Goal: Navigation & Orientation: Find specific page/section

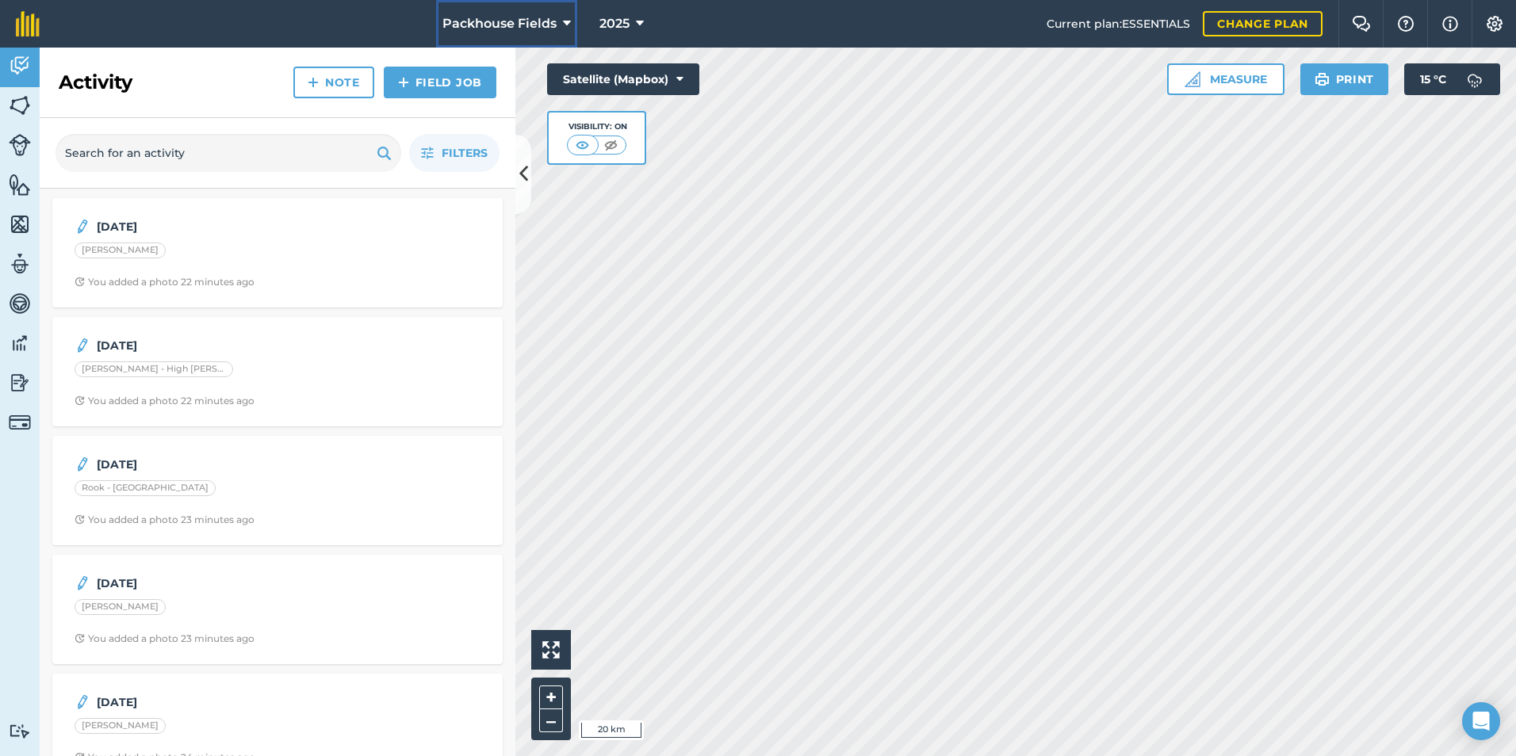
click at [507, 25] on span "Packhouse Fields" at bounding box center [499, 23] width 114 height 19
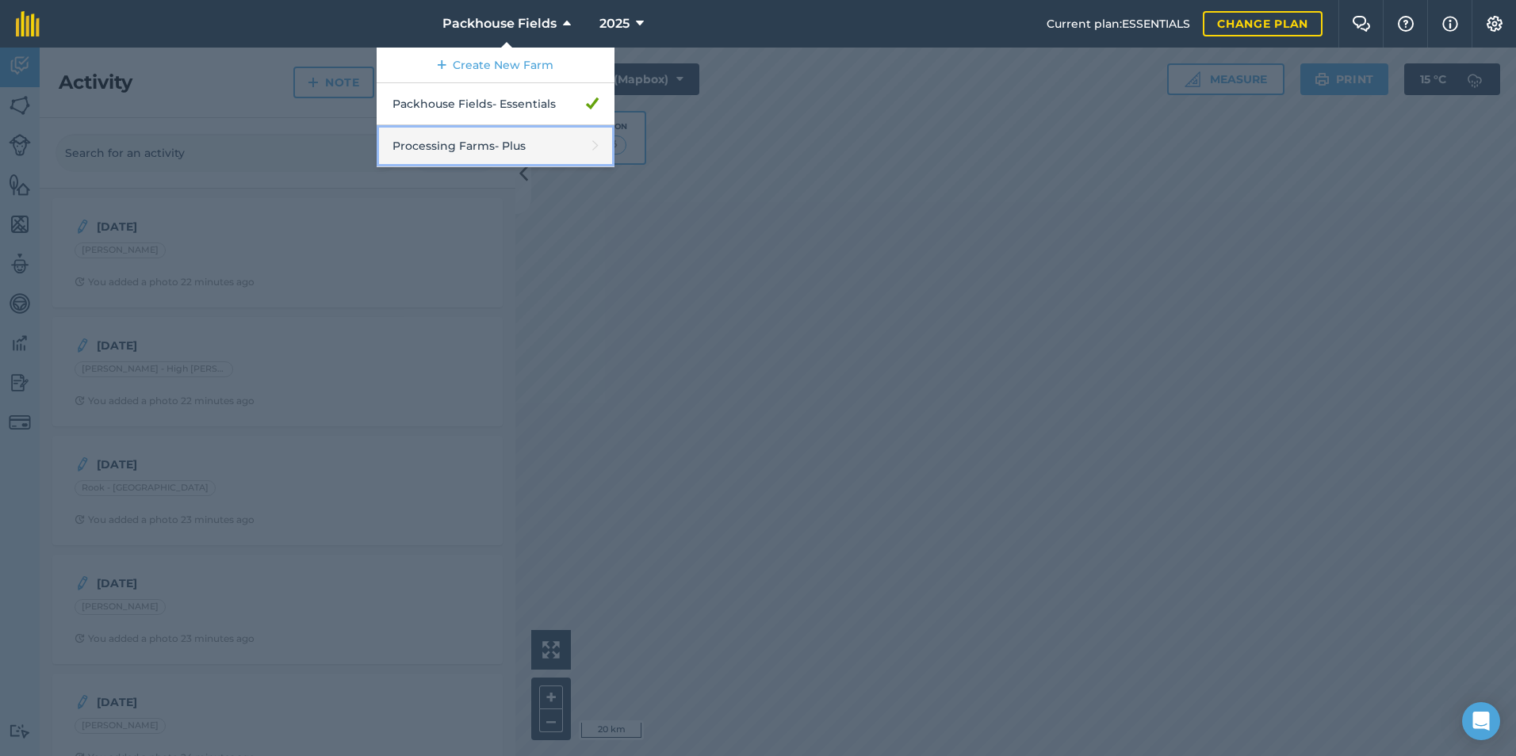
click at [522, 149] on link "Processing Farms - Plus" at bounding box center [496, 146] width 238 height 42
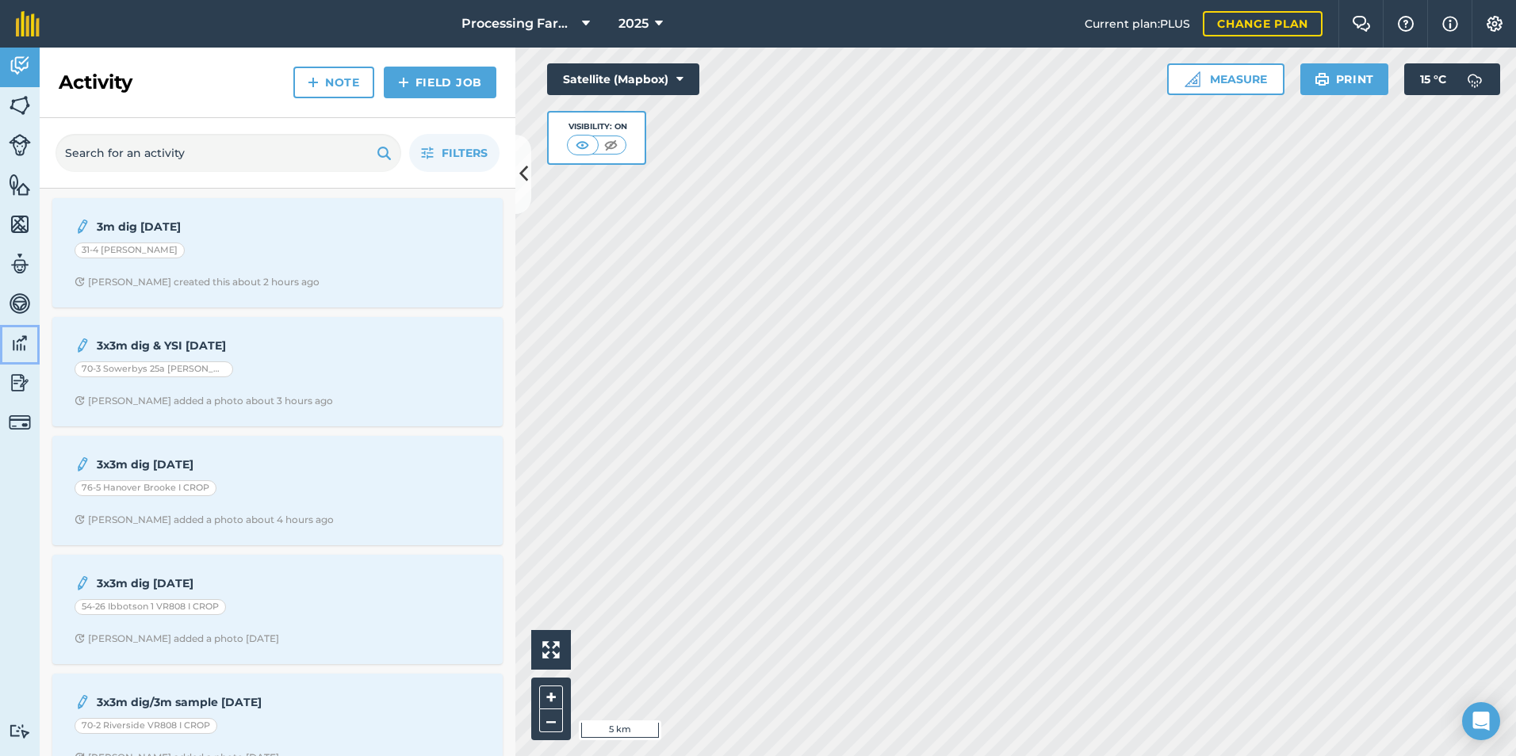
click at [22, 340] on img at bounding box center [20, 343] width 22 height 24
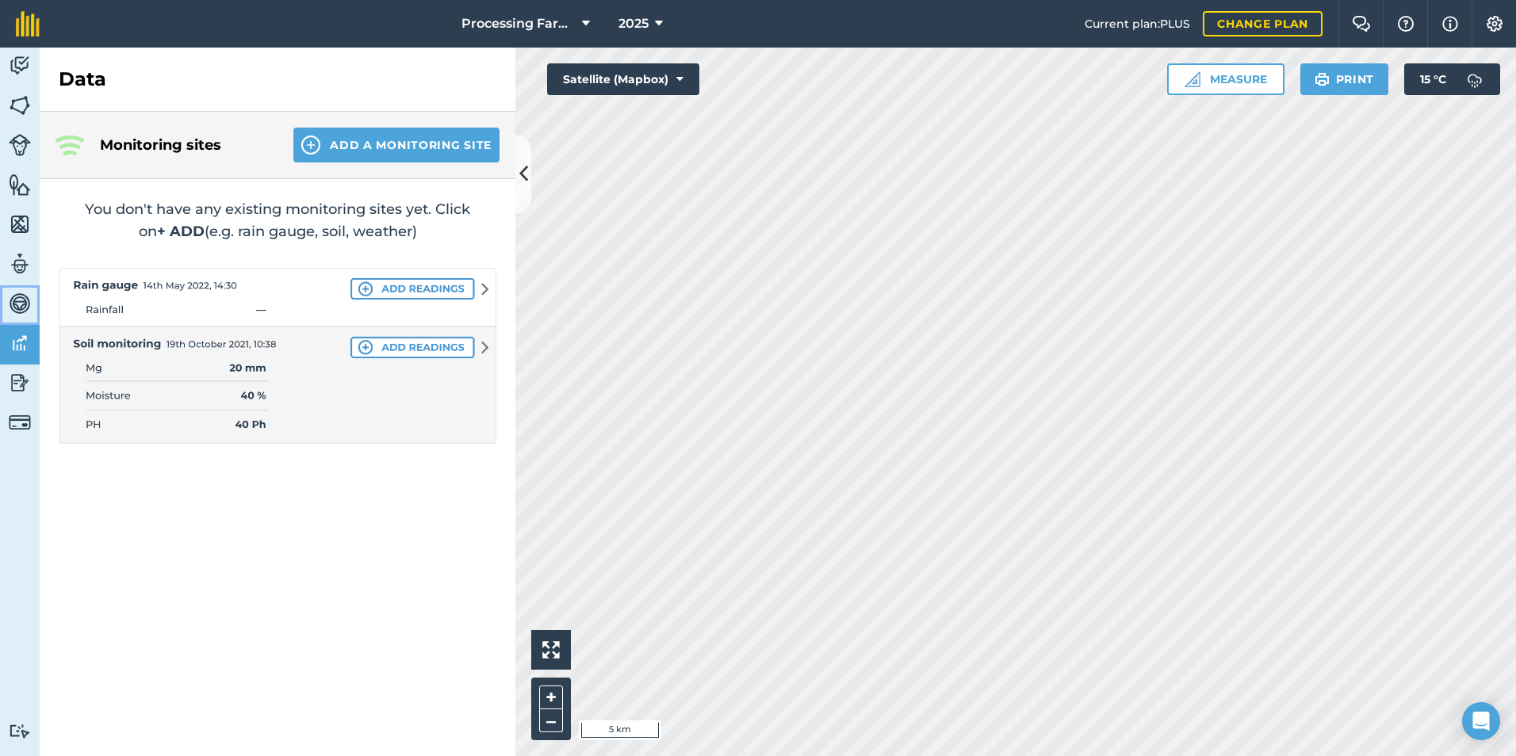
click at [16, 306] on img at bounding box center [20, 304] width 22 height 24
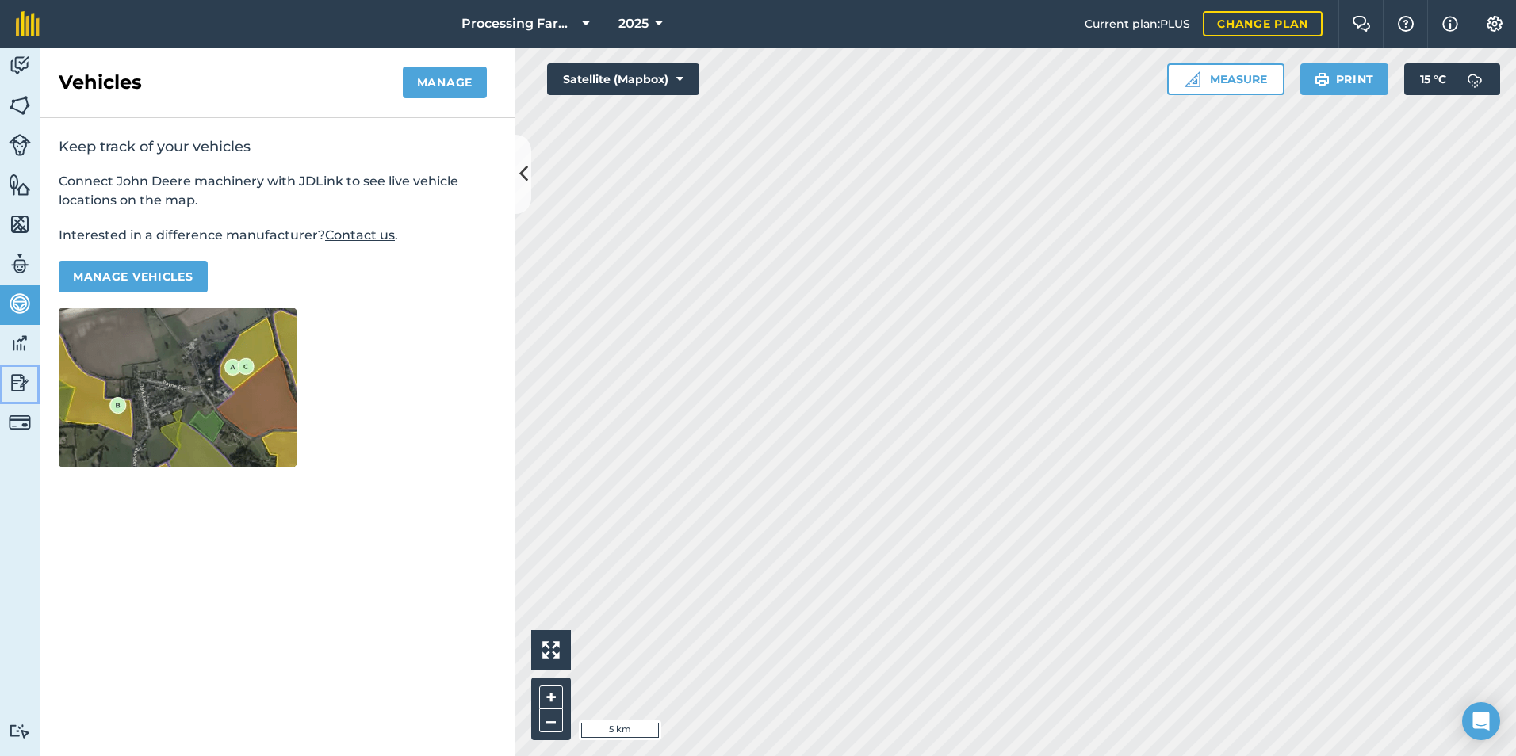
click at [24, 377] on img at bounding box center [20, 383] width 22 height 24
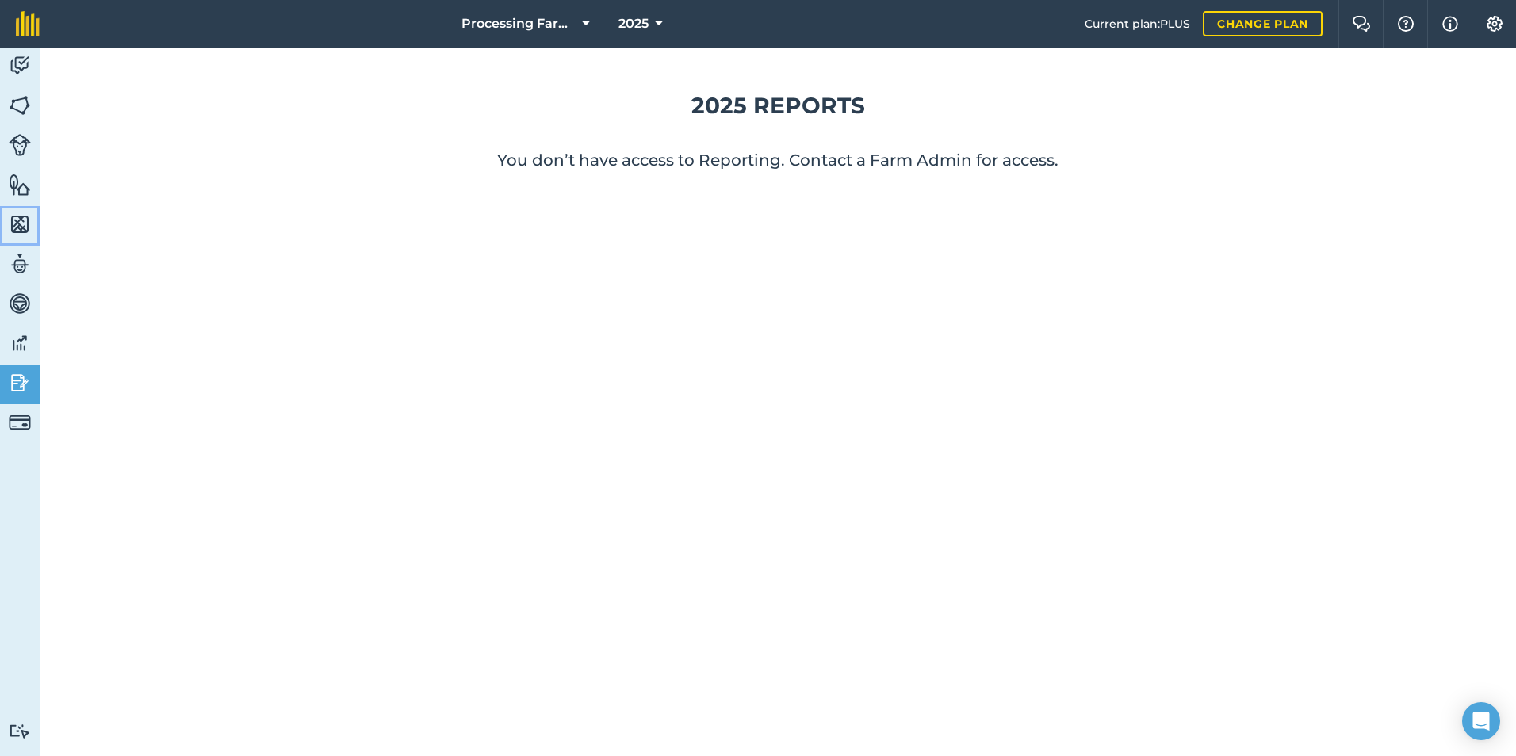
click at [21, 223] on img at bounding box center [20, 225] width 22 height 24
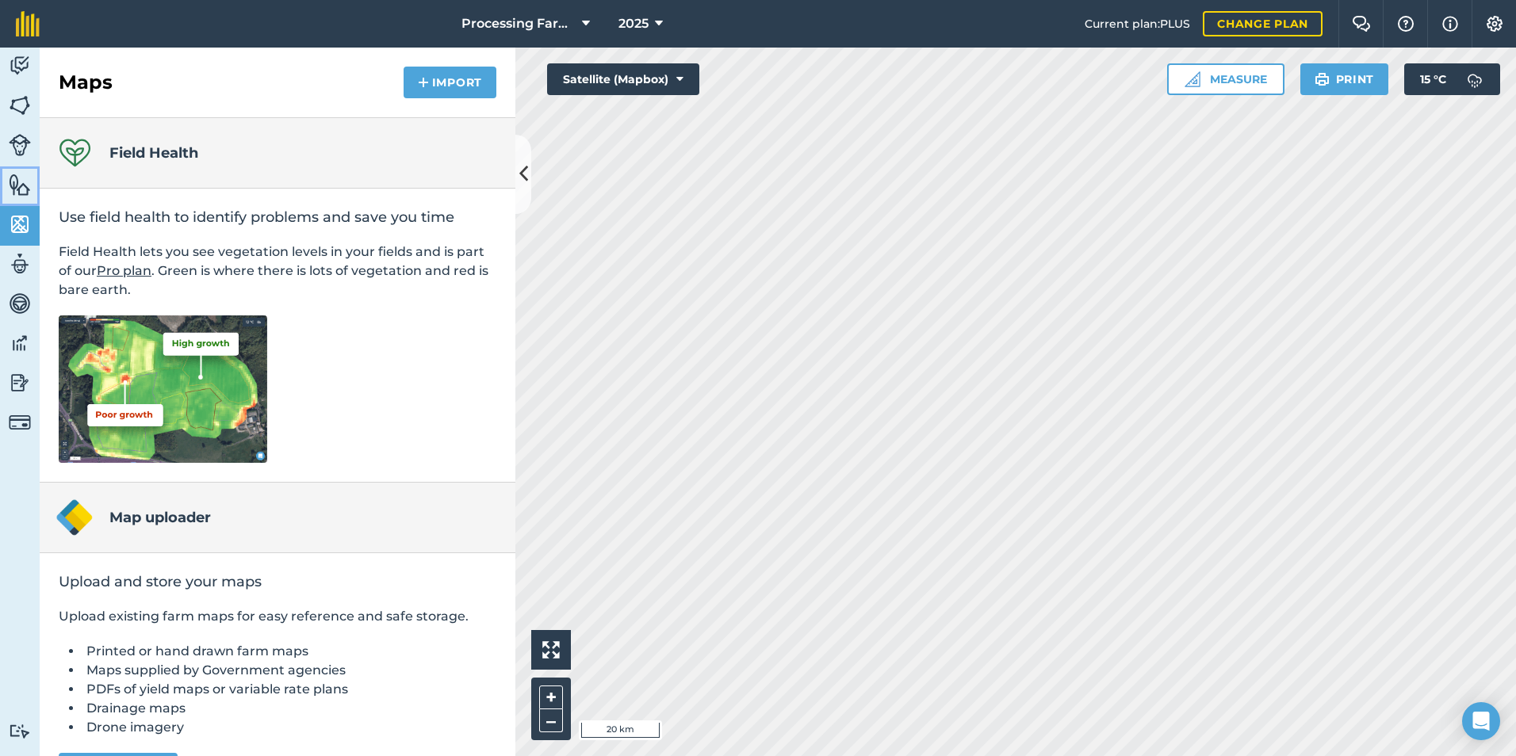
click at [21, 189] on img at bounding box center [20, 185] width 22 height 24
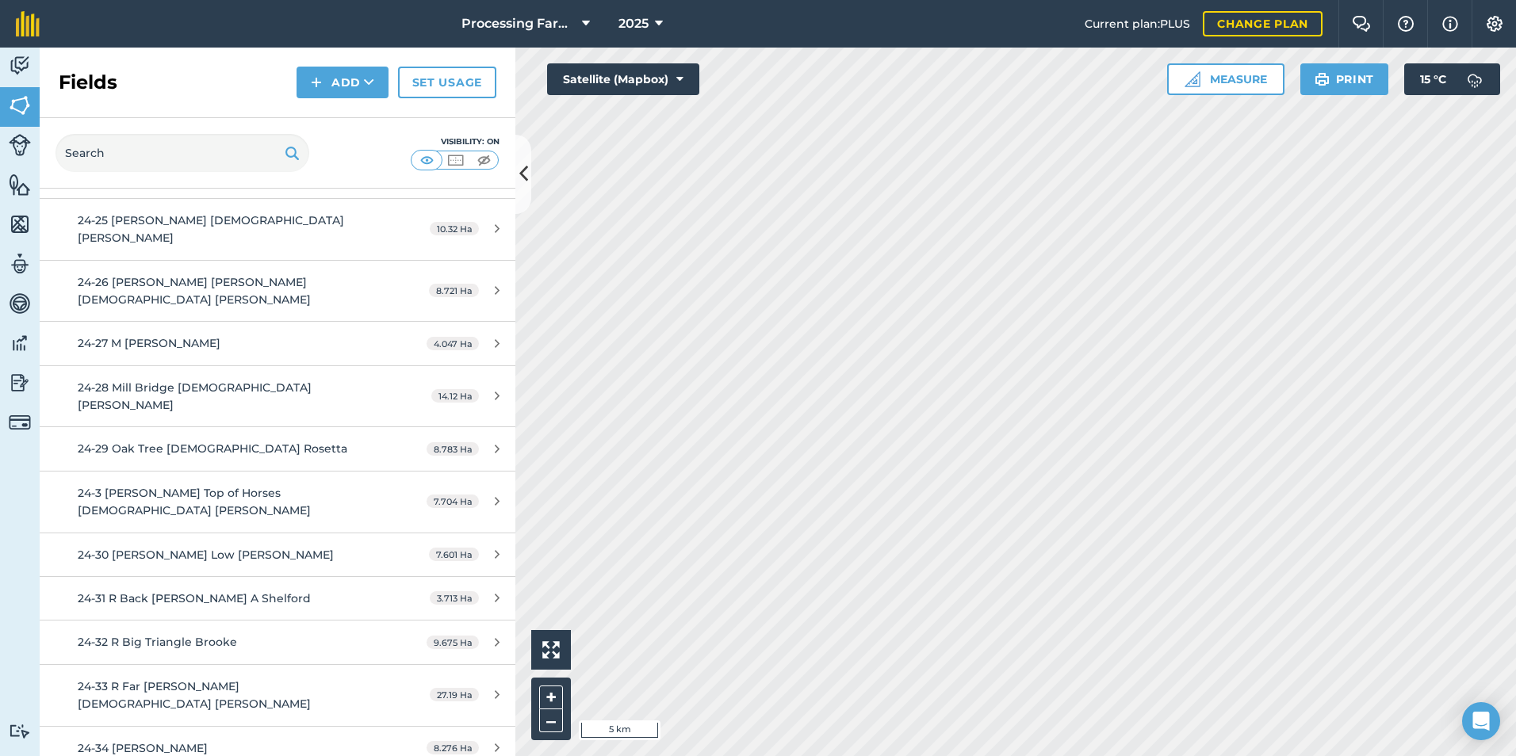
scroll to position [1665, 0]
click at [234, 549] on span "24-30 [PERSON_NAME] Low [PERSON_NAME]" at bounding box center [206, 556] width 256 height 14
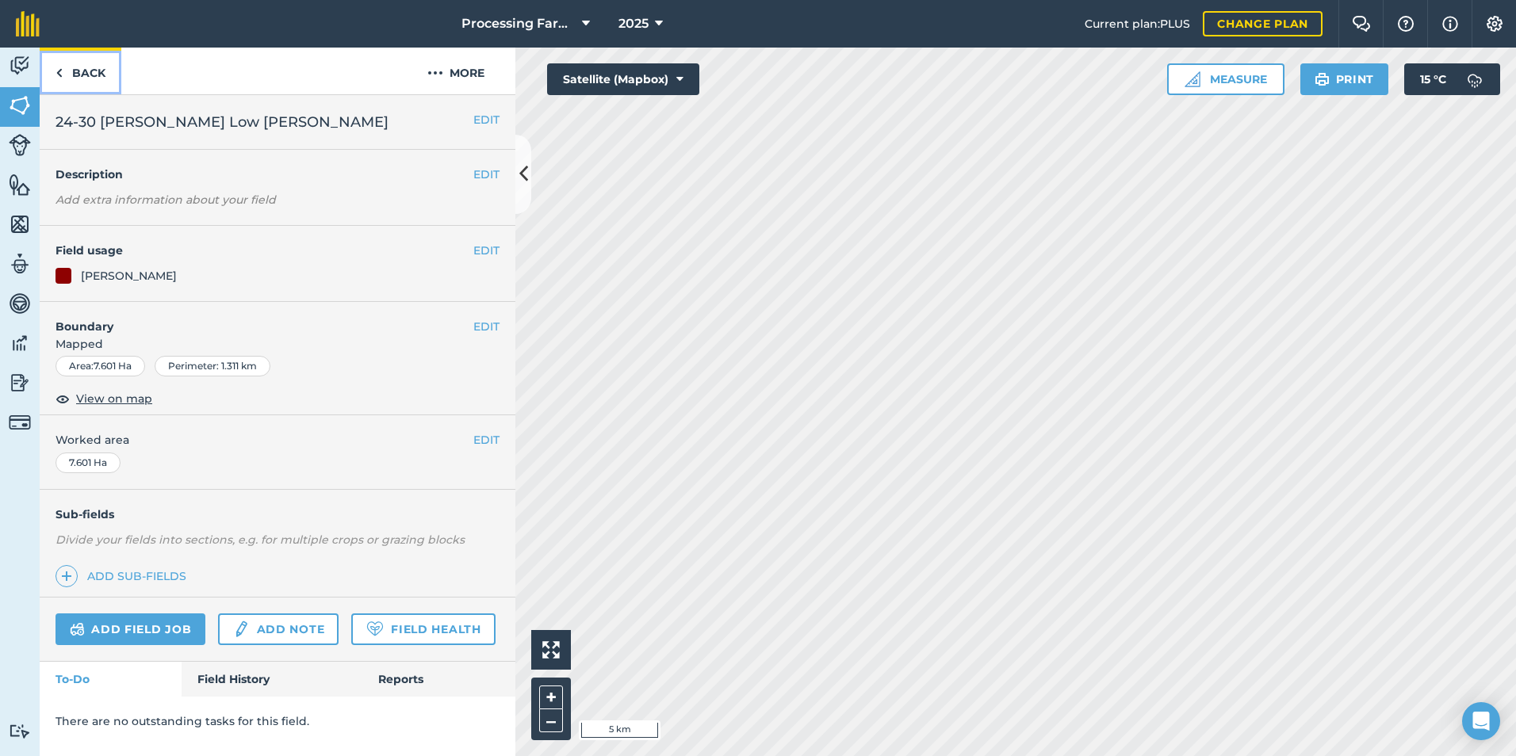
click at [98, 77] on link "Back" at bounding box center [81, 71] width 82 height 47
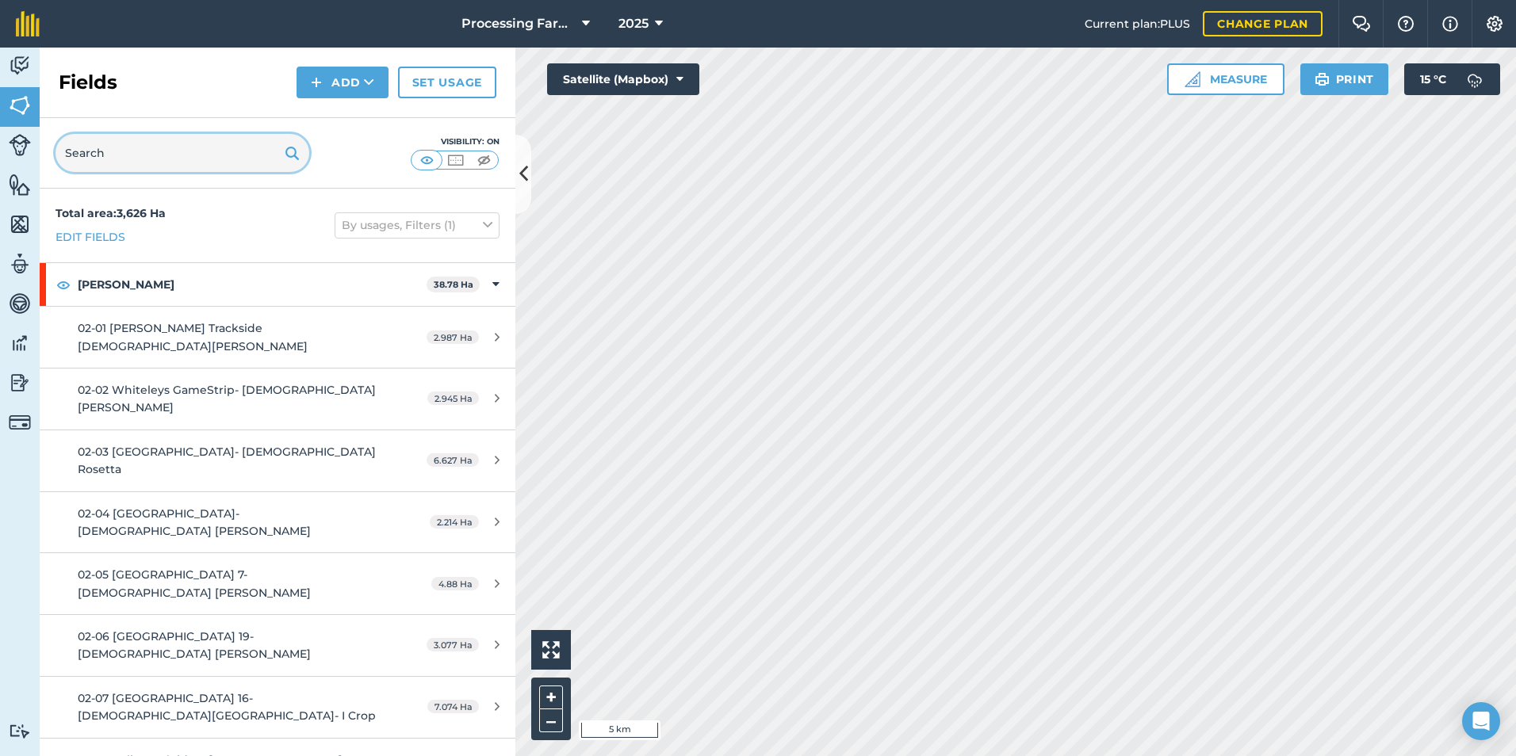
click at [135, 154] on input "text" at bounding box center [183, 153] width 254 height 38
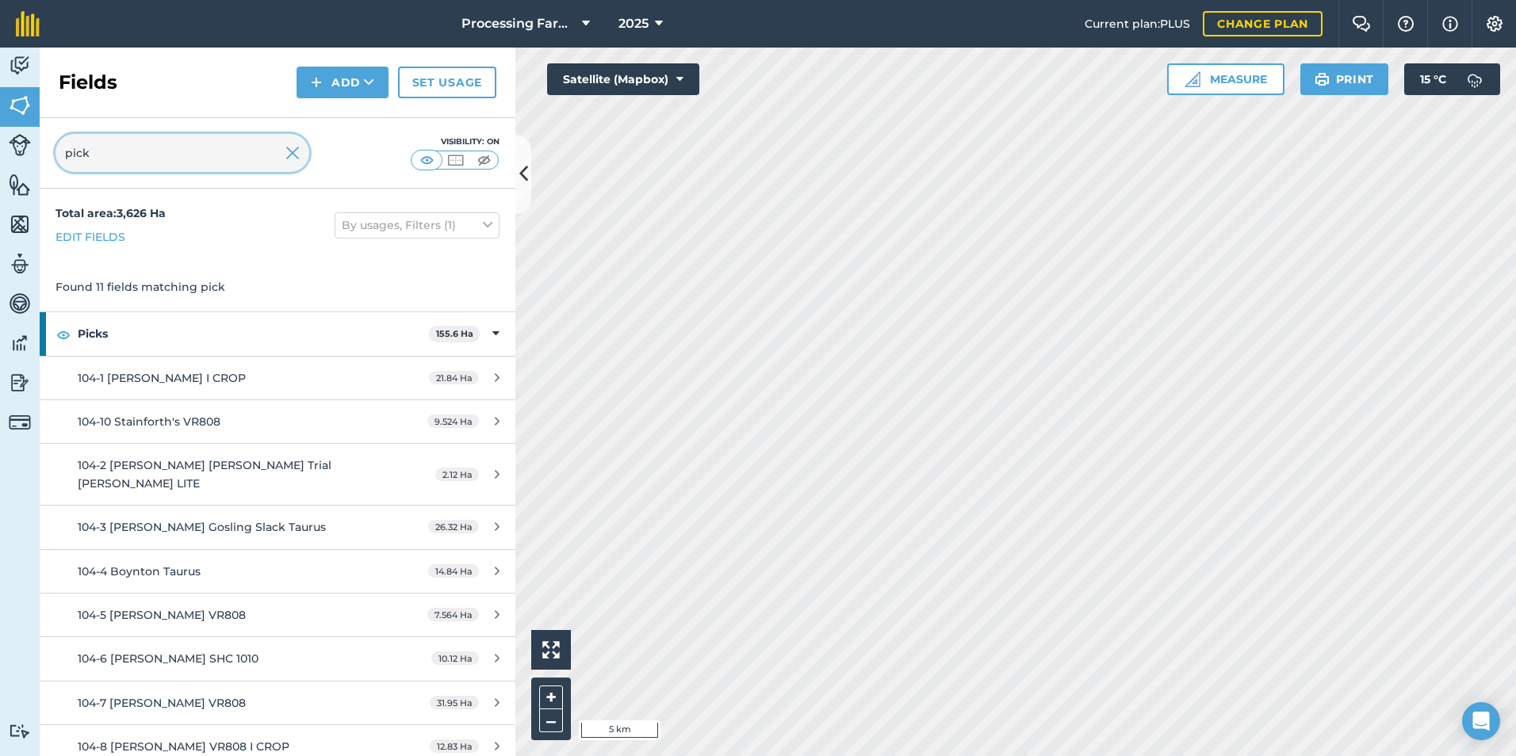
type input "pick"
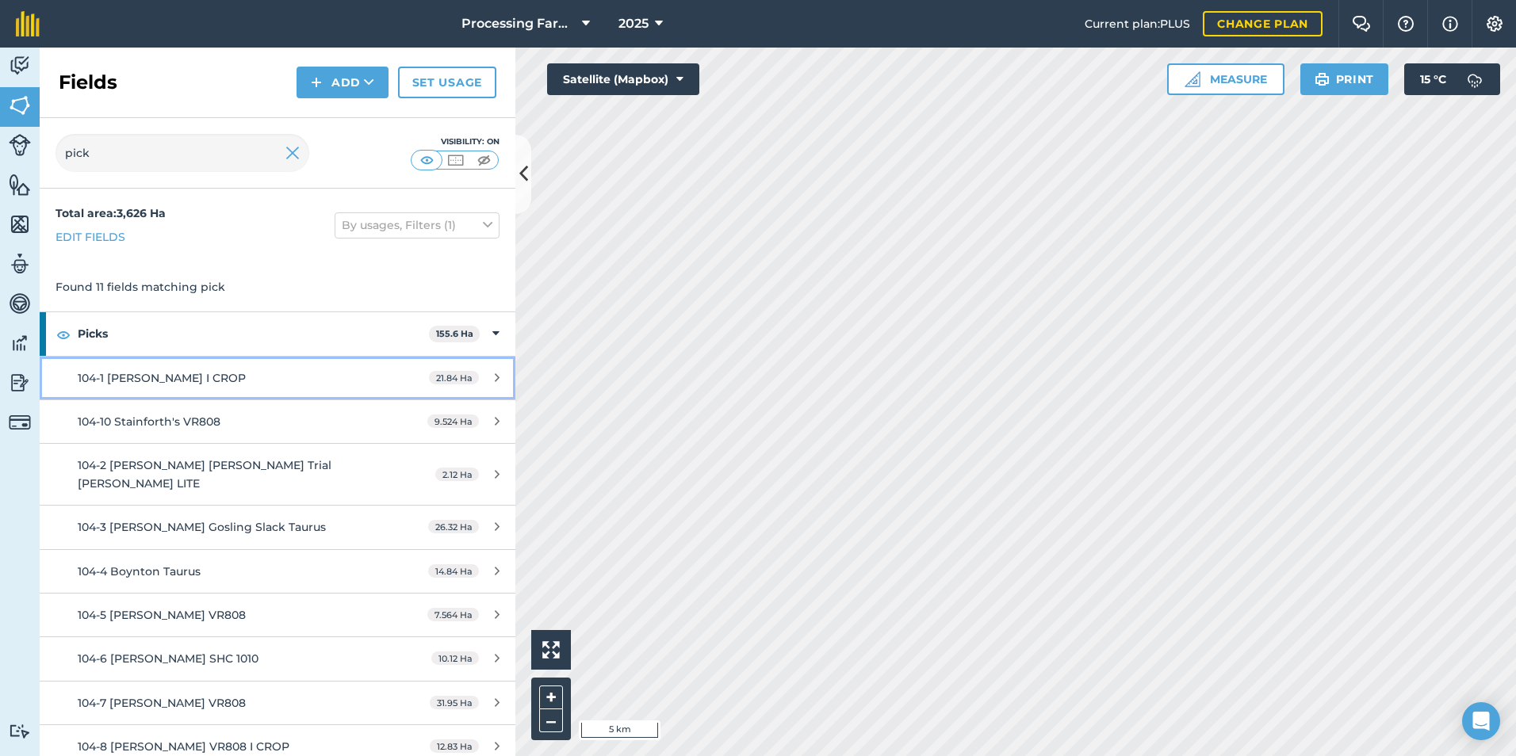
click at [251, 374] on div "104-1 [PERSON_NAME] I CROP" at bounding box center [227, 378] width 298 height 17
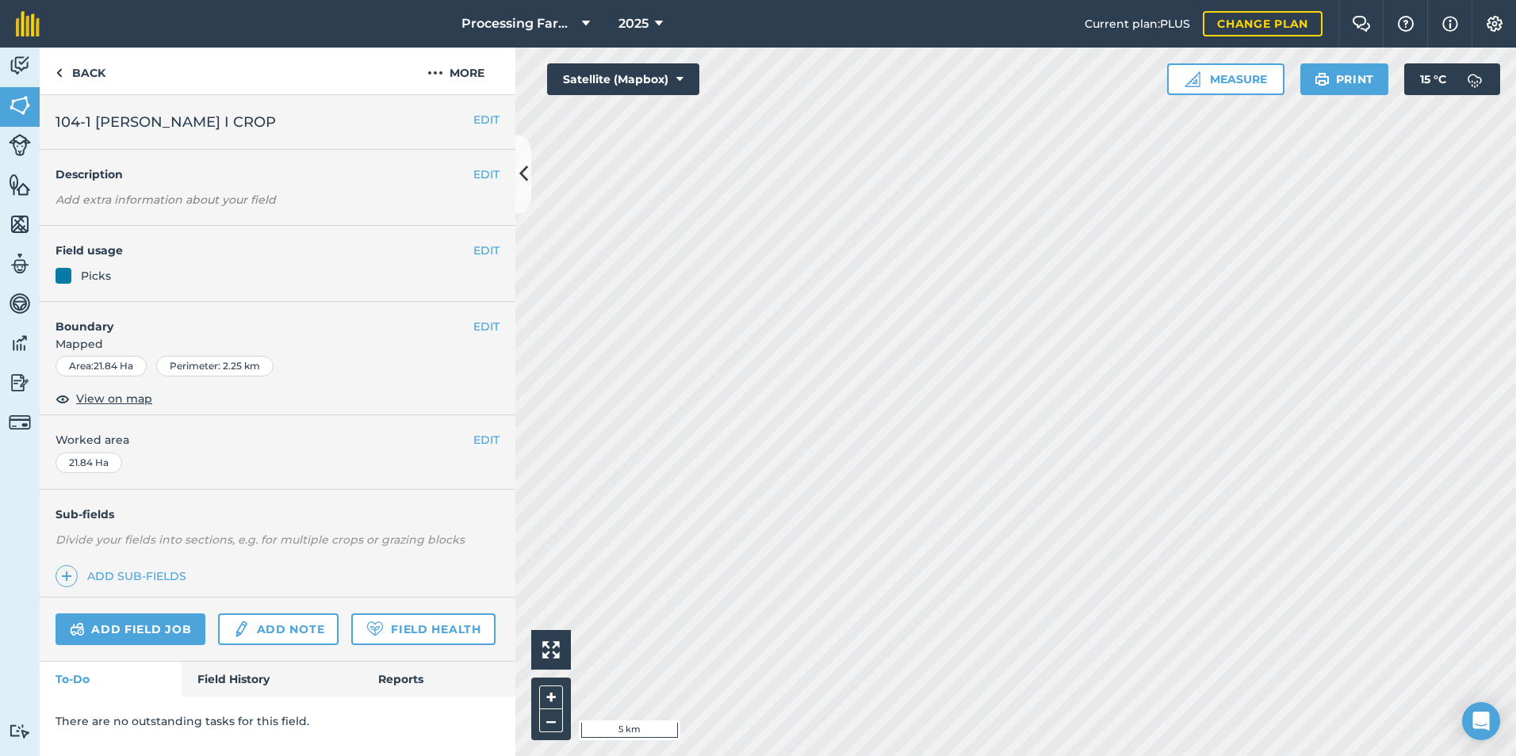
click at [108, 266] on div "EDIT Field usage Picks" at bounding box center [278, 264] width 476 height 76
click at [131, 389] on button "View on map" at bounding box center [104, 398] width 97 height 19
